Goal: Obtain resource: Obtain resource

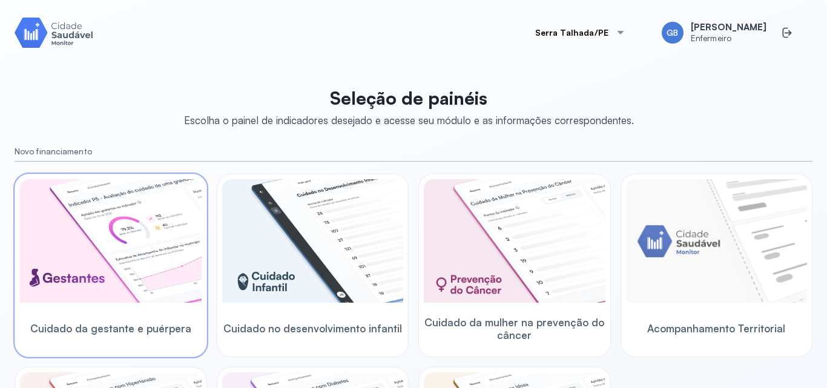
click at [144, 237] on img at bounding box center [111, 241] width 182 height 124
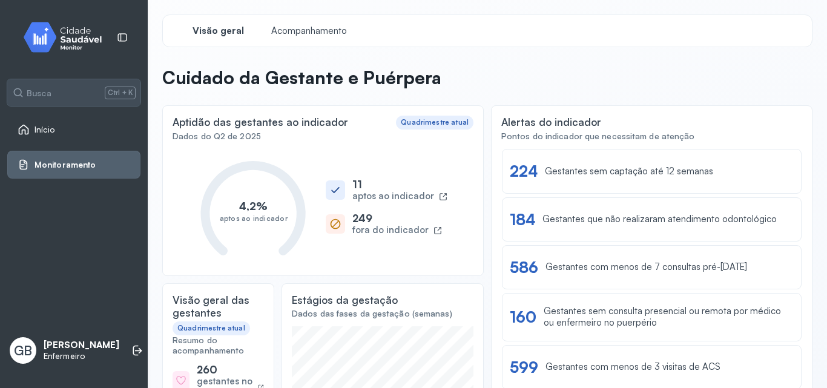
click at [317, 142] on div "Aptidão das gestantes ao indicador Quadrimestre atual Dados do Q2 de 2025 4,2% …" at bounding box center [323, 190] width 322 height 171
click at [752, 114] on div "Alertas do indicador Pontos do indicador que necessitam de atenção Ver lista 22…" at bounding box center [652, 313] width 322 height 417
click at [758, 82] on header "Cuidado da Gestante e Puérpera" at bounding box center [487, 80] width 651 height 27
click at [295, 28] on span "Acompanhamento" at bounding box center [309, 31] width 83 height 12
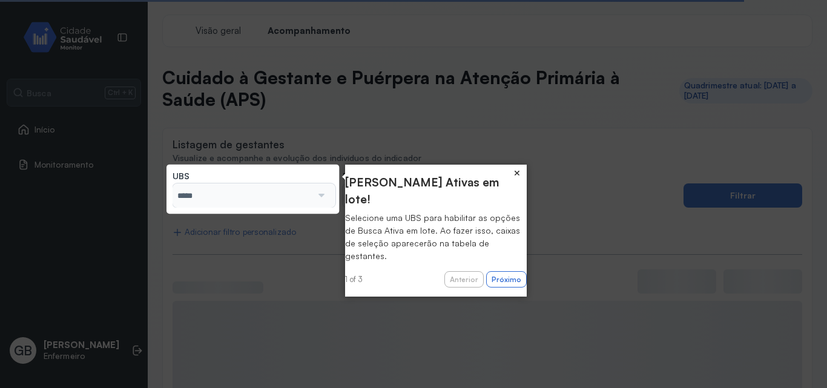
click at [516, 174] on button "×" at bounding box center [517, 173] width 19 height 17
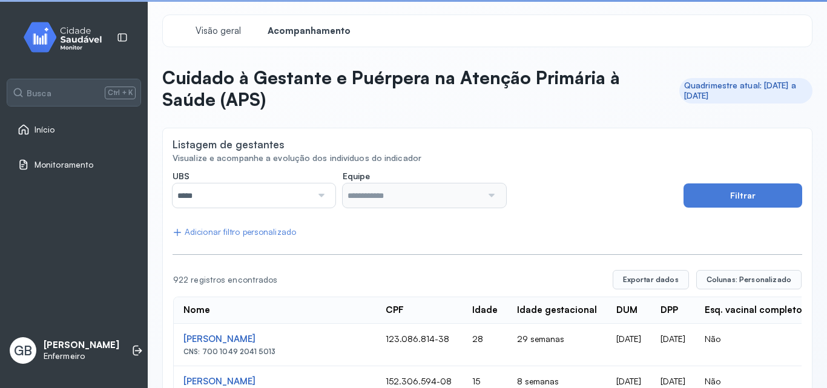
click at [257, 191] on input "*****" at bounding box center [242, 196] width 139 height 24
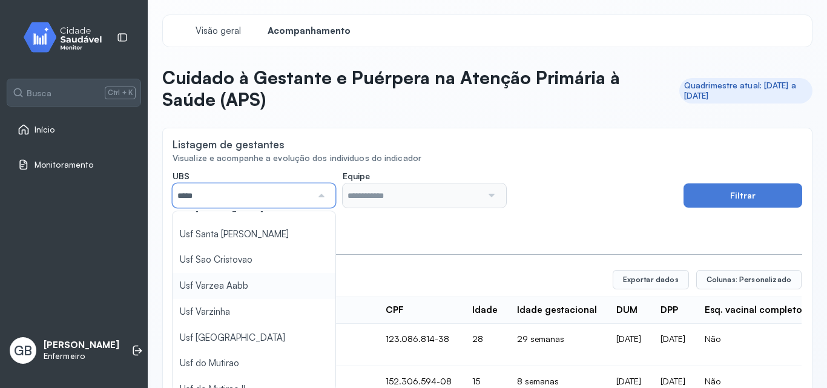
scroll to position [557, 0]
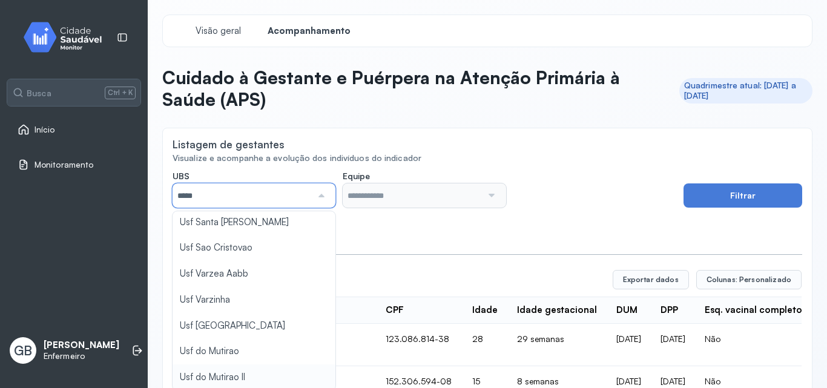
type input "*****"
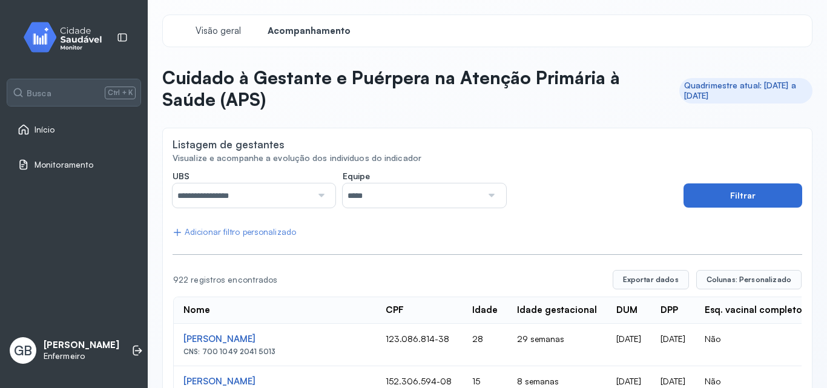
click at [706, 193] on button "Filtrar" at bounding box center [743, 196] width 119 height 24
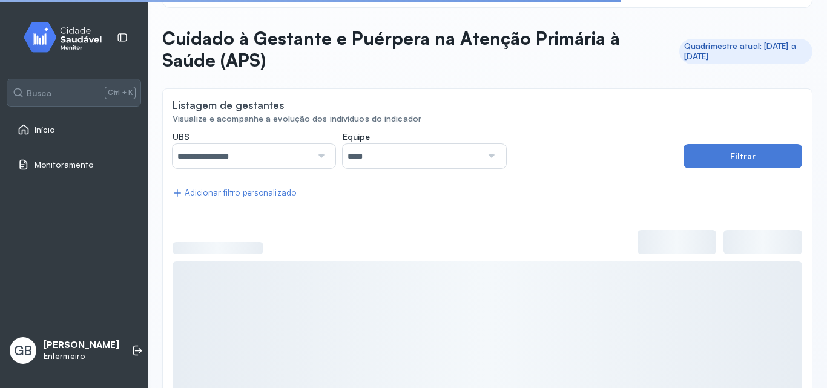
scroll to position [61, 0]
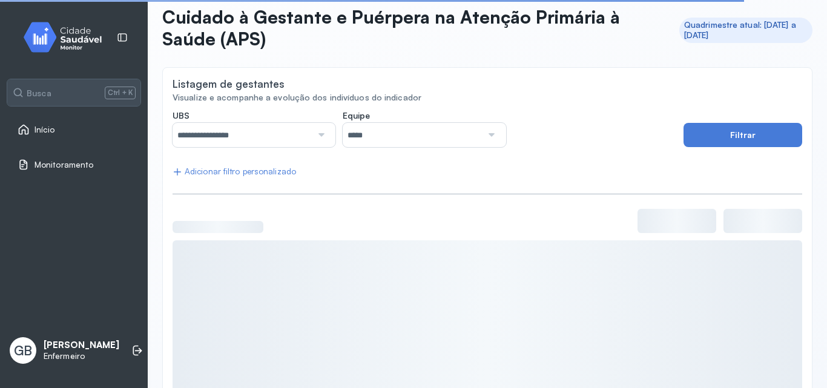
click at [237, 177] on div "**********" at bounding box center [488, 266] width 630 height 312
click at [236, 172] on div "Adicionar filtro personalizado" at bounding box center [235, 172] width 124 height 10
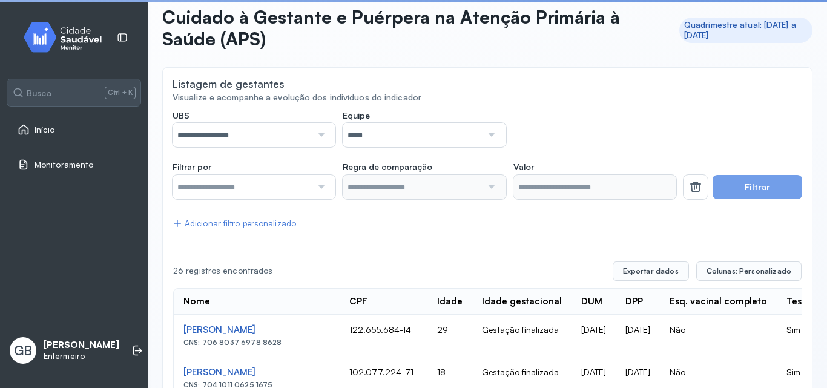
click at [316, 190] on div at bounding box center [320, 187] width 16 height 24
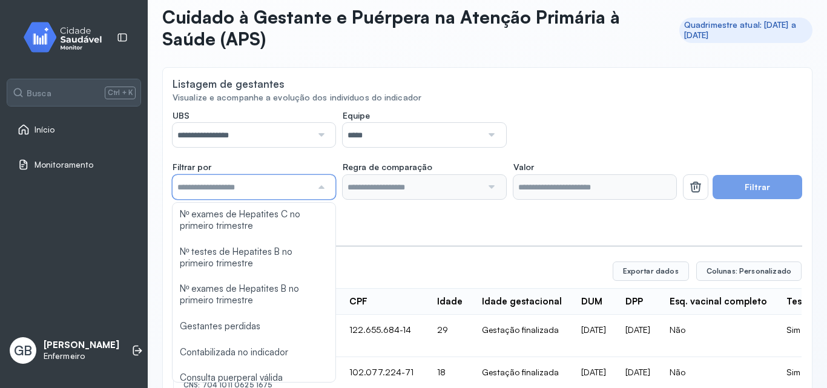
scroll to position [727, 0]
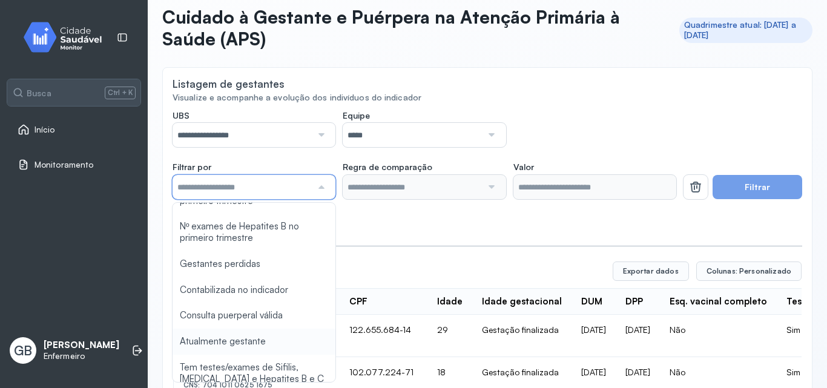
type input "*******"
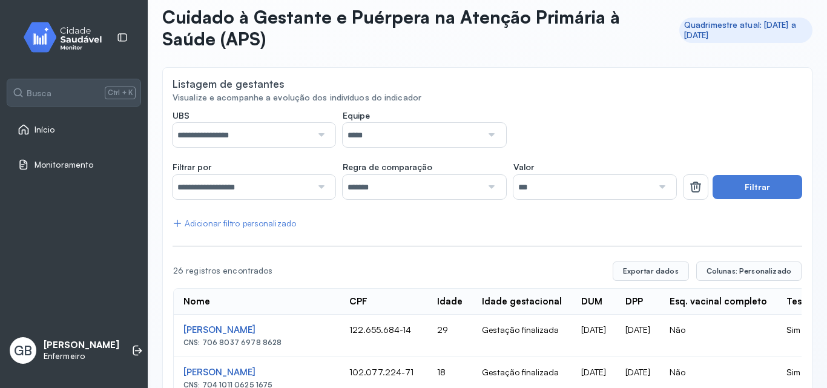
click at [729, 185] on button "Filtrar" at bounding box center [758, 187] width 90 height 24
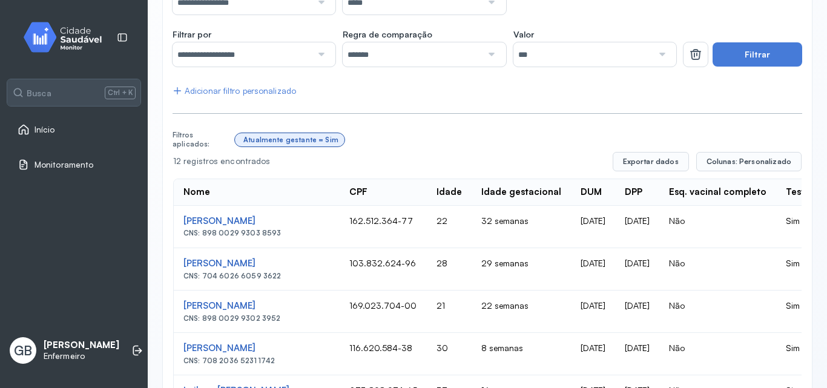
scroll to position [191, 0]
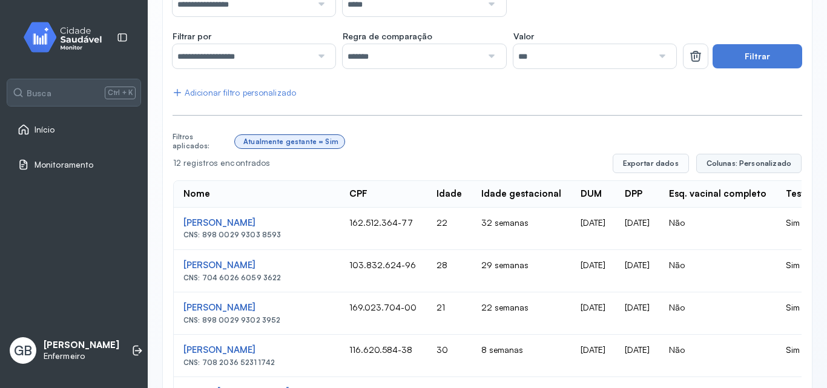
click at [734, 164] on span "Colunas: Personalizado" at bounding box center [749, 164] width 85 height 10
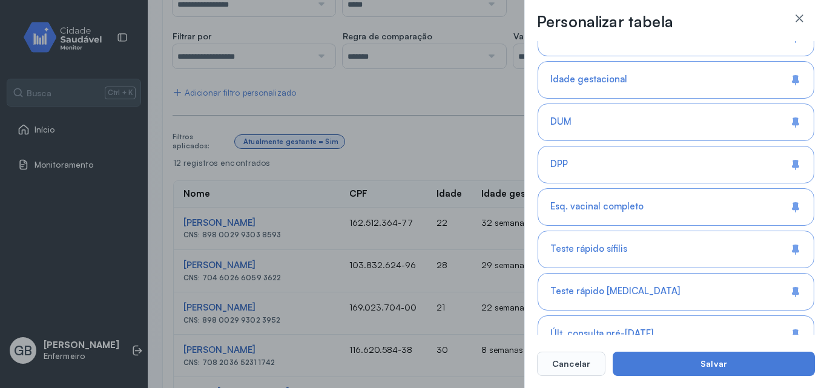
scroll to position [363, 0]
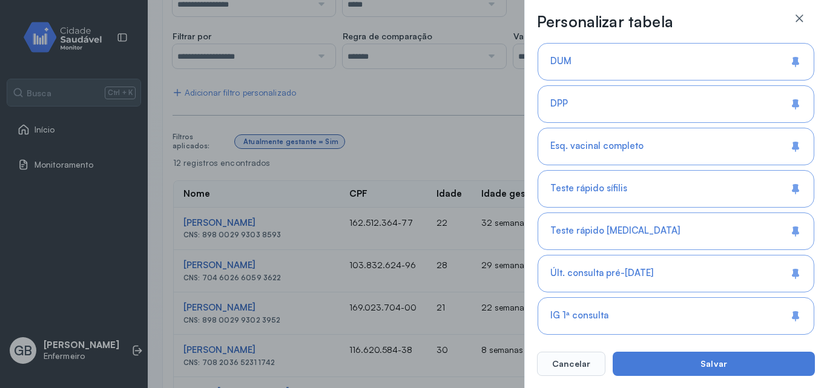
click at [790, 150] on icon at bounding box center [796, 147] width 12 height 12
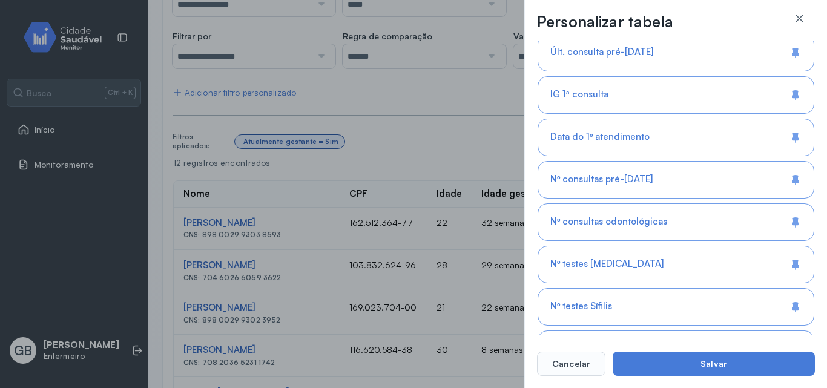
scroll to position [606, 0]
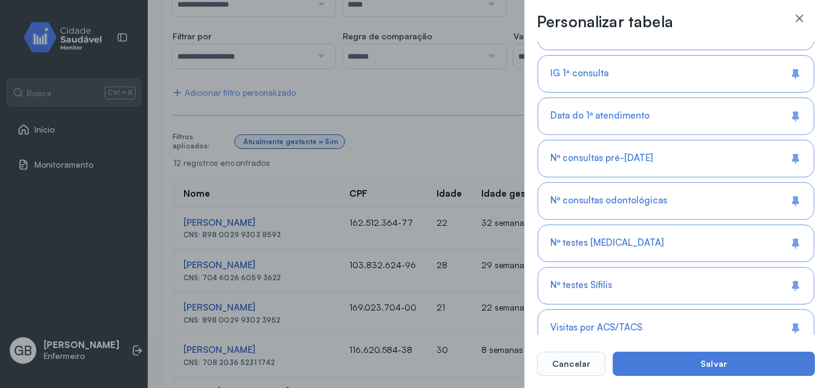
click at [785, 225] on div "Nº consultas odontológicas" at bounding box center [676, 244] width 277 height 38
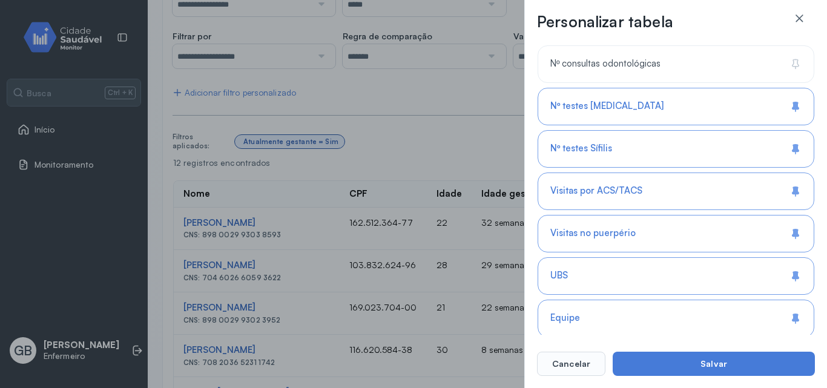
scroll to position [787, 0]
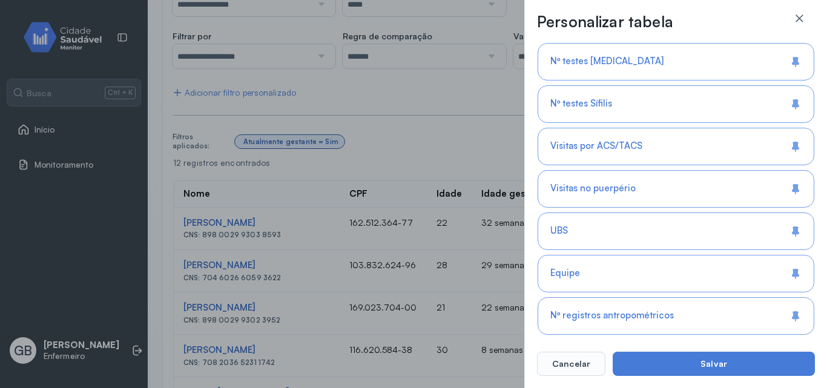
click at [795, 191] on icon at bounding box center [796, 188] width 6 height 7
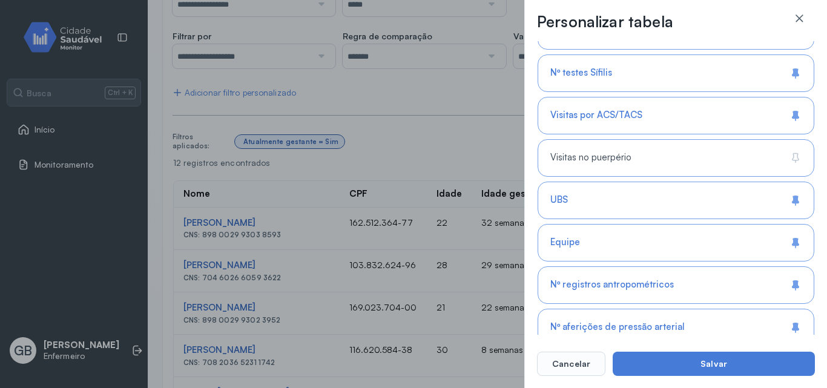
scroll to position [848, 0]
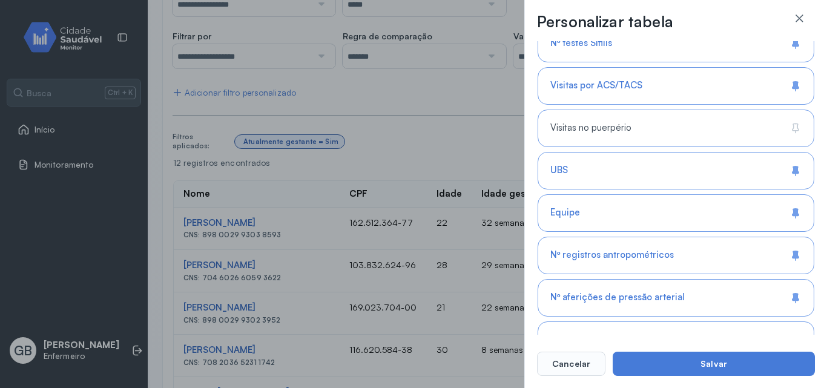
click at [793, 214] on icon at bounding box center [796, 212] width 6 height 7
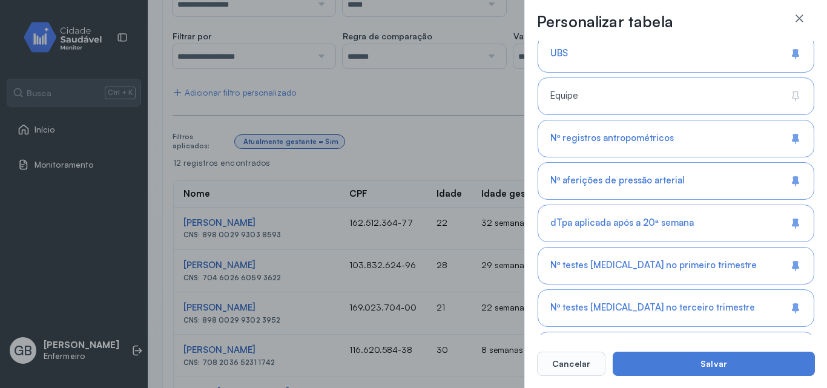
scroll to position [969, 0]
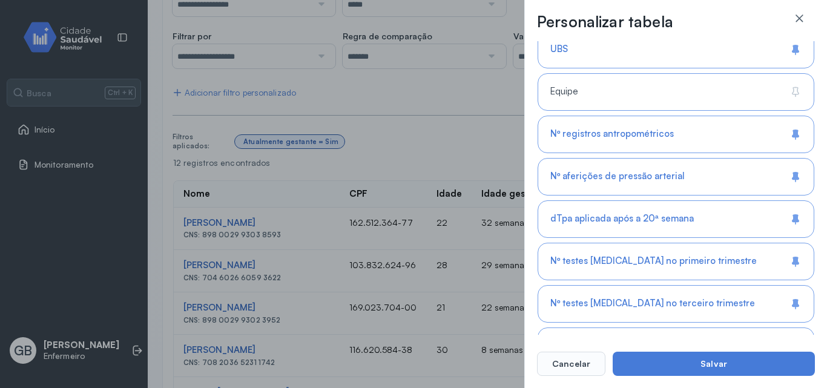
click at [792, 181] on icon at bounding box center [796, 177] width 12 height 12
click at [790, 139] on icon at bounding box center [796, 134] width 12 height 12
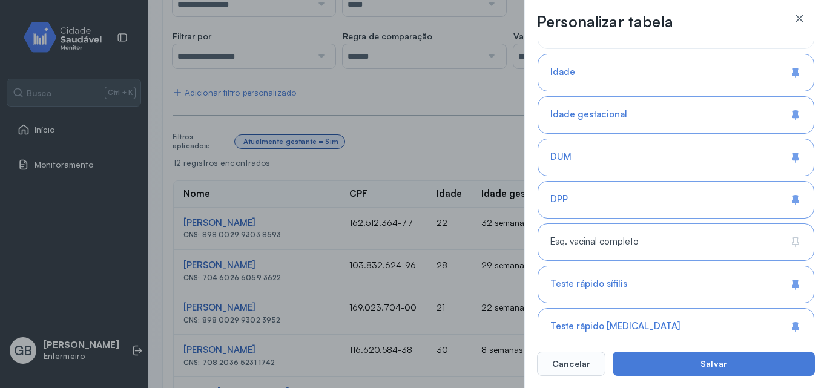
scroll to position [248, 0]
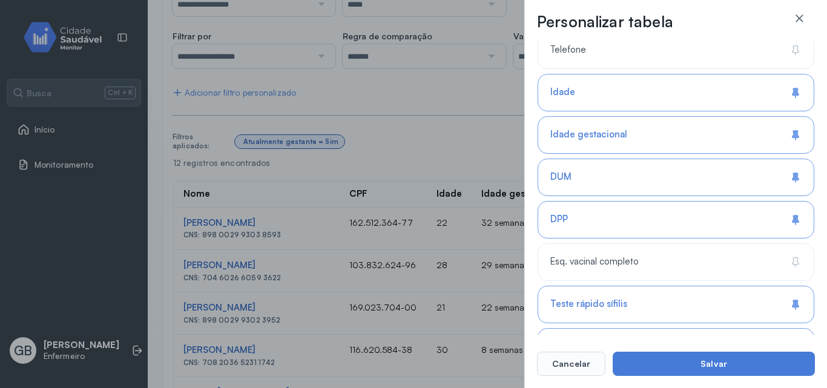
click at [793, 179] on icon at bounding box center [796, 176] width 6 height 7
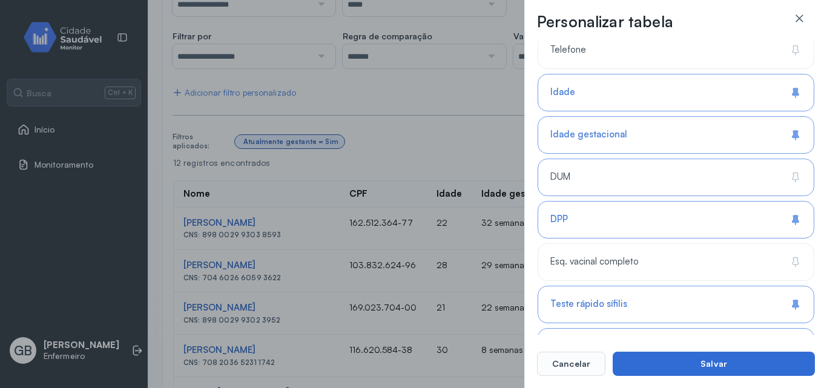
click at [717, 362] on button "Salvar" at bounding box center [714, 364] width 202 height 24
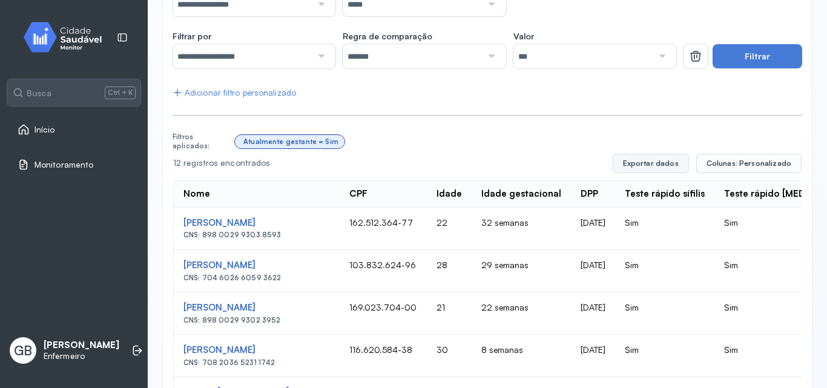
click at [662, 160] on button "Exportar dados" at bounding box center [651, 163] width 76 height 19
click at [662, 169] on button "Exportar dados" at bounding box center [651, 163] width 76 height 19
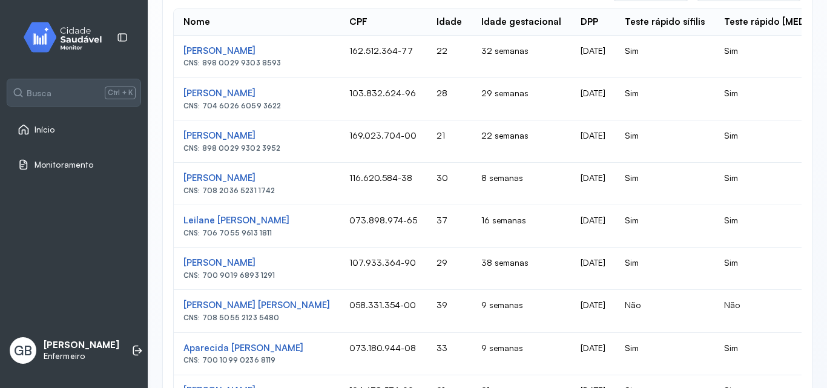
scroll to position [555, 0]
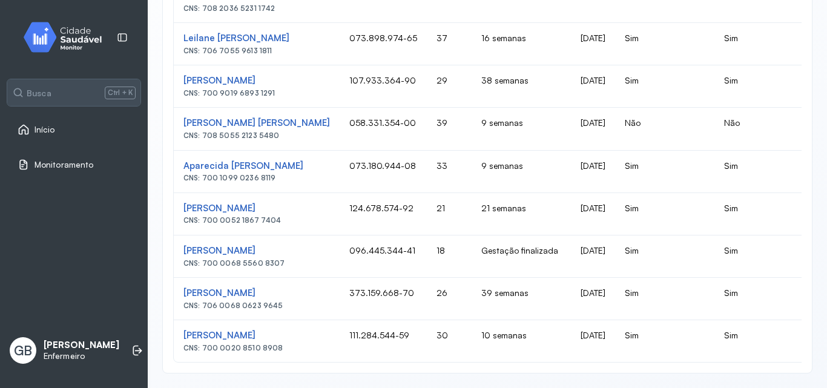
click at [310, 344] on div "CNS: 700 0020 8510 8908" at bounding box center [257, 348] width 147 height 8
click at [308, 330] on div "[PERSON_NAME]" at bounding box center [257, 336] width 147 height 12
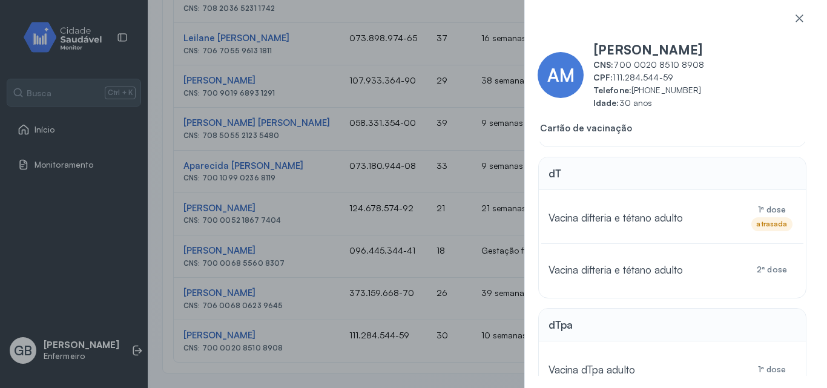
scroll to position [182, 0]
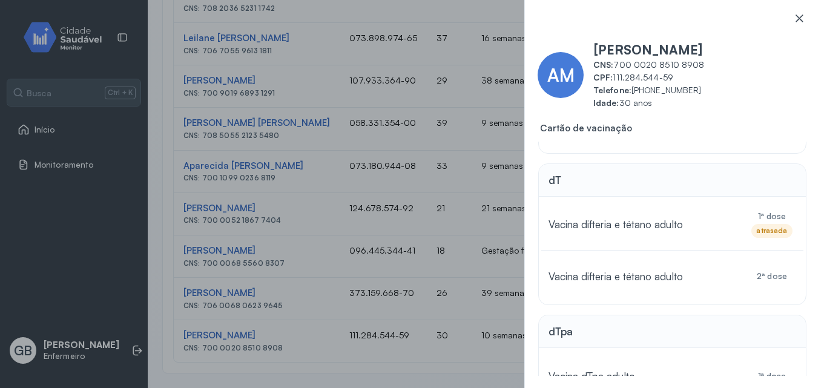
click at [798, 18] on icon at bounding box center [799, 18] width 12 height 12
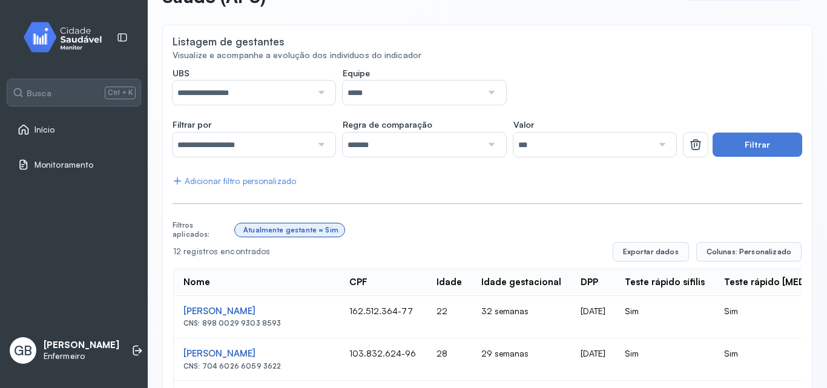
scroll to position [121, 0]
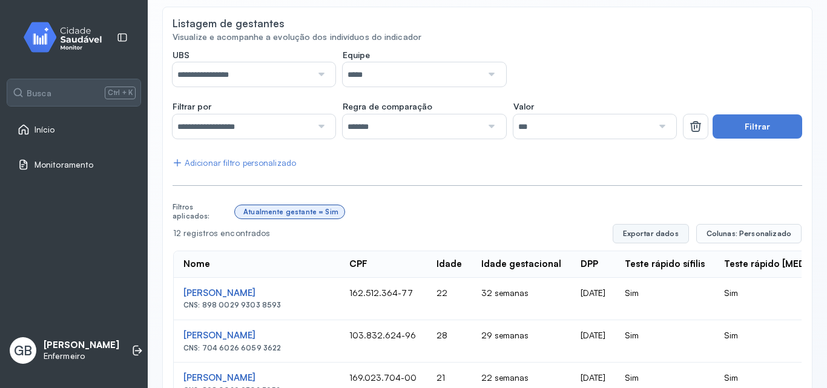
click at [656, 234] on button "Exportar dados" at bounding box center [651, 233] width 76 height 19
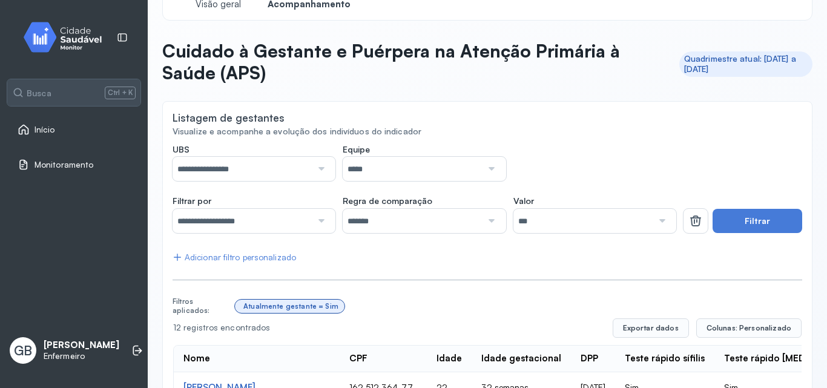
scroll to position [0, 0]
